Goal: Download file/media

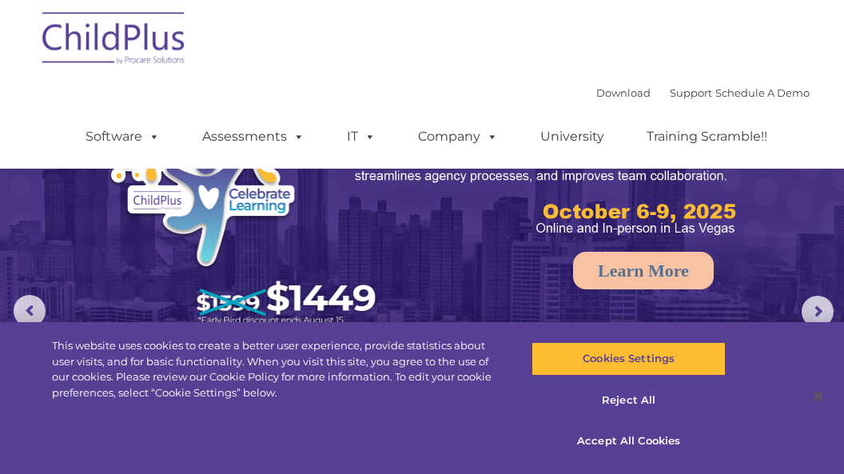
scroll to position [1226, 0]
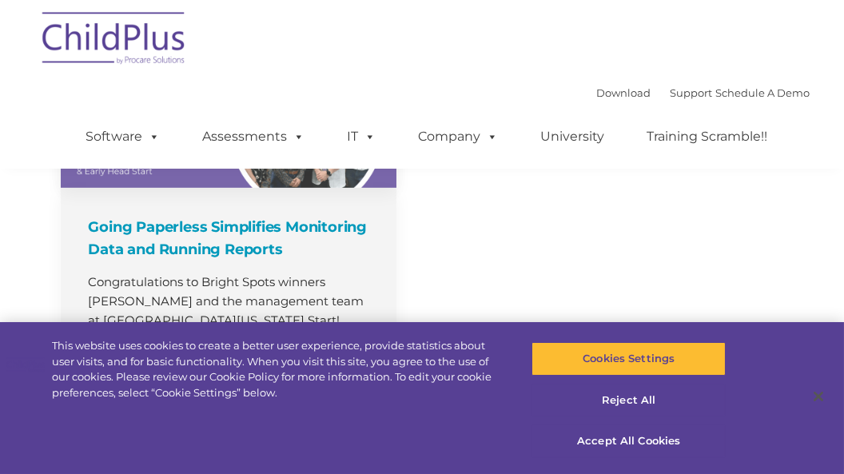
select select "MEDIUM"
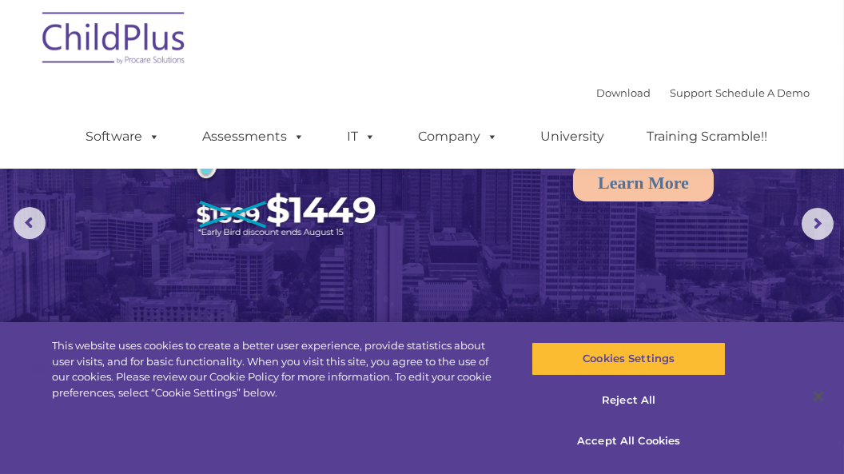
scroll to position [0, 0]
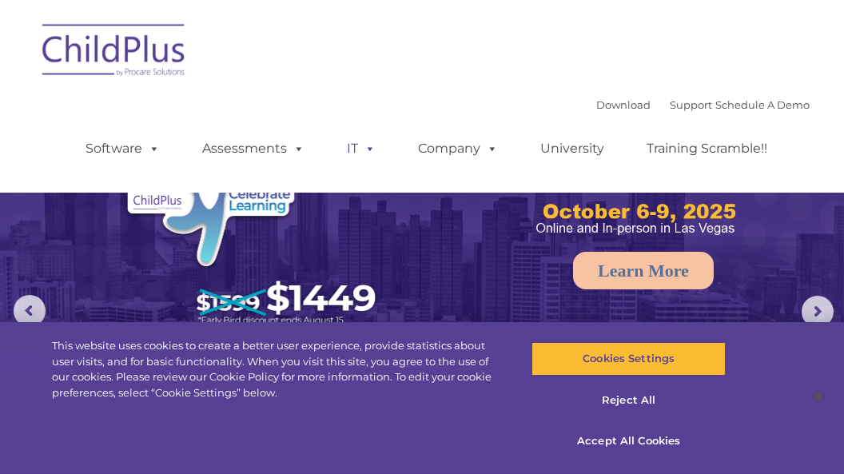
select select "MEDIUM"
click at [172, 57] on img at bounding box center [114, 53] width 160 height 80
select select "MEDIUM"
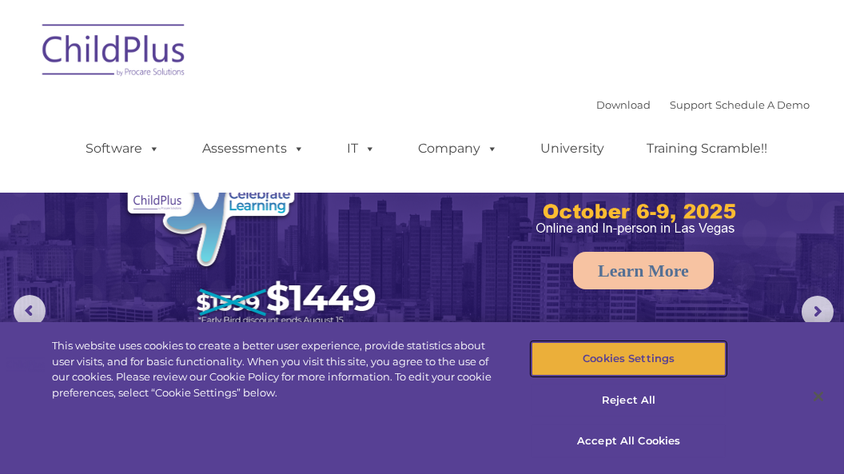
click at [638, 363] on button "Cookies Settings" at bounding box center [628, 359] width 194 height 34
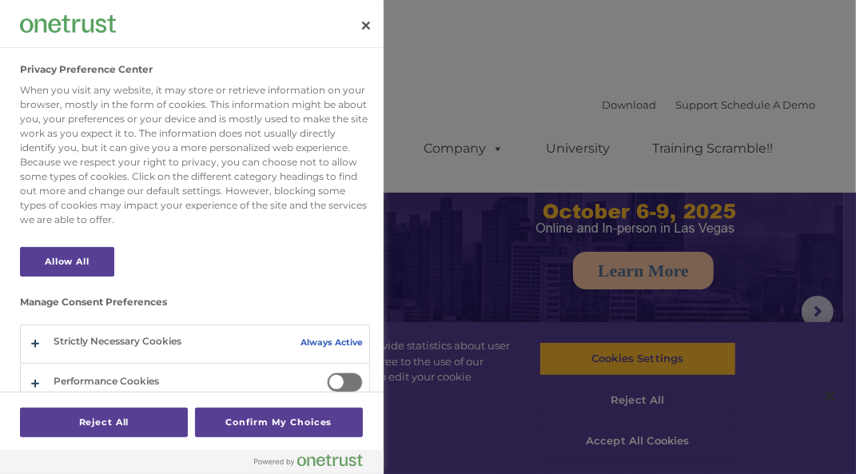
click at [612, 438] on div at bounding box center [428, 237] width 856 height 474
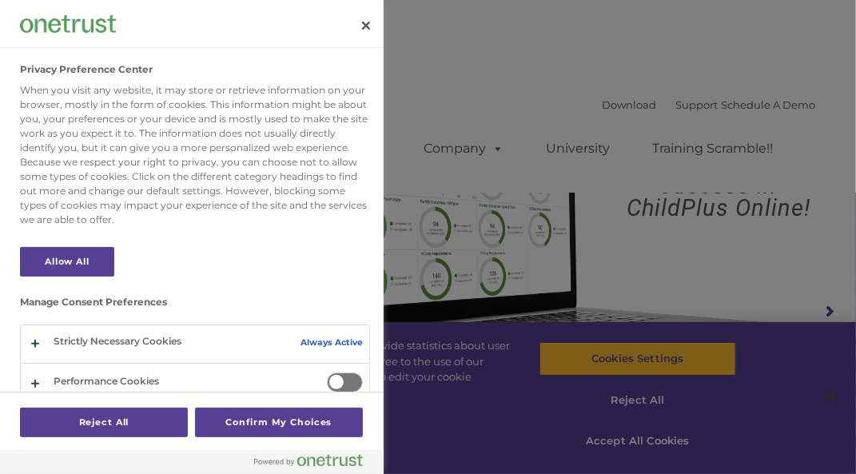
click at [611, 439] on div at bounding box center [428, 237] width 856 height 474
click at [361, 22] on button "Close" at bounding box center [365, 25] width 35 height 35
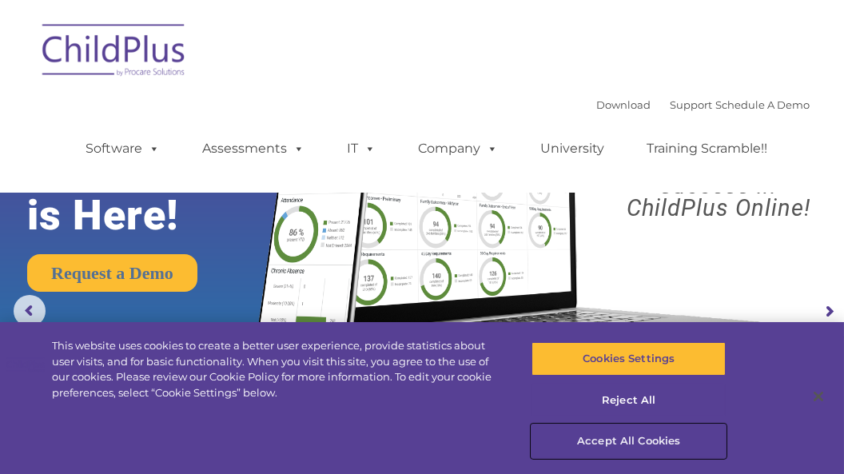
click at [668, 442] on button "Accept All Cookies" at bounding box center [628, 441] width 194 height 34
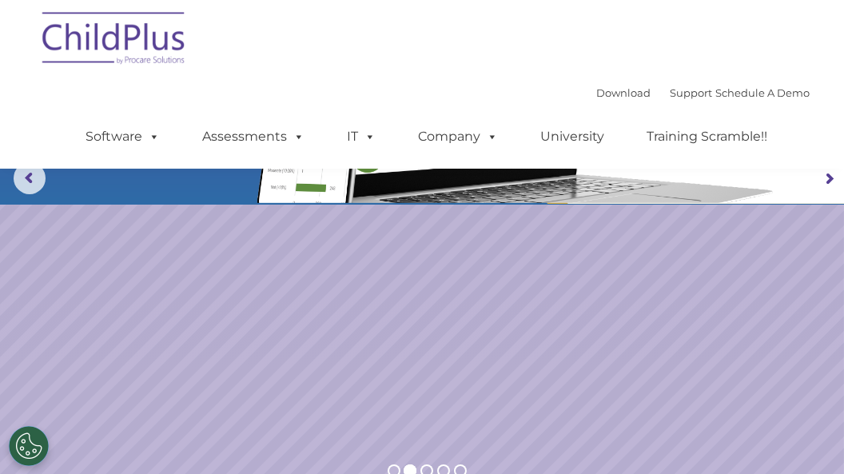
scroll to position [161, 0]
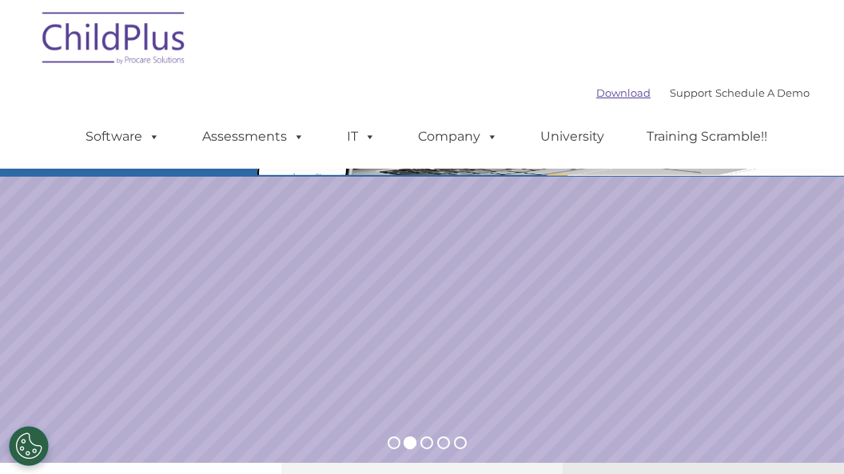
click at [609, 93] on link "Download" at bounding box center [623, 92] width 54 height 13
